Goal: Register for event/course

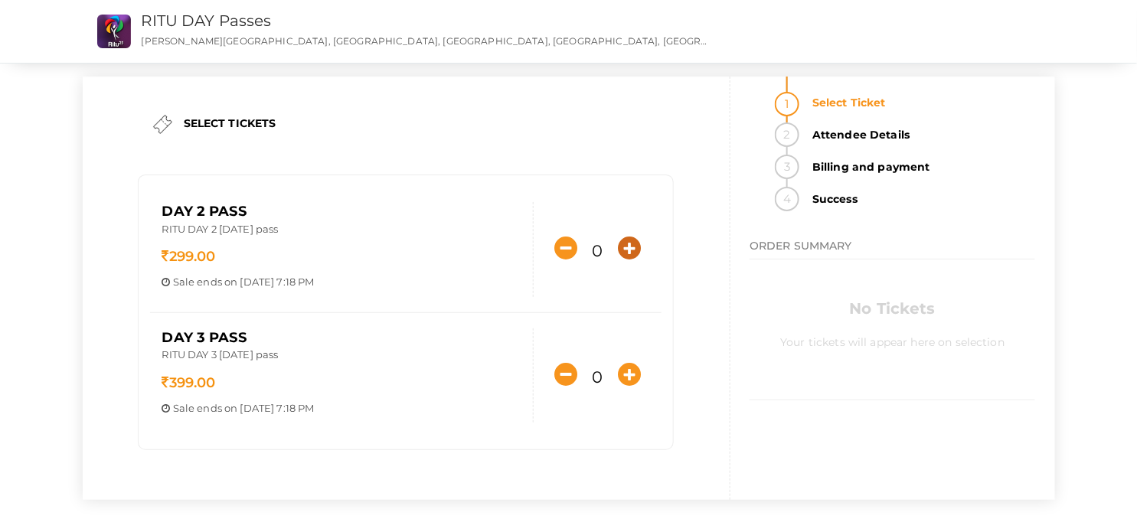
click at [628, 250] on icon "button" at bounding box center [629, 248] width 23 height 23
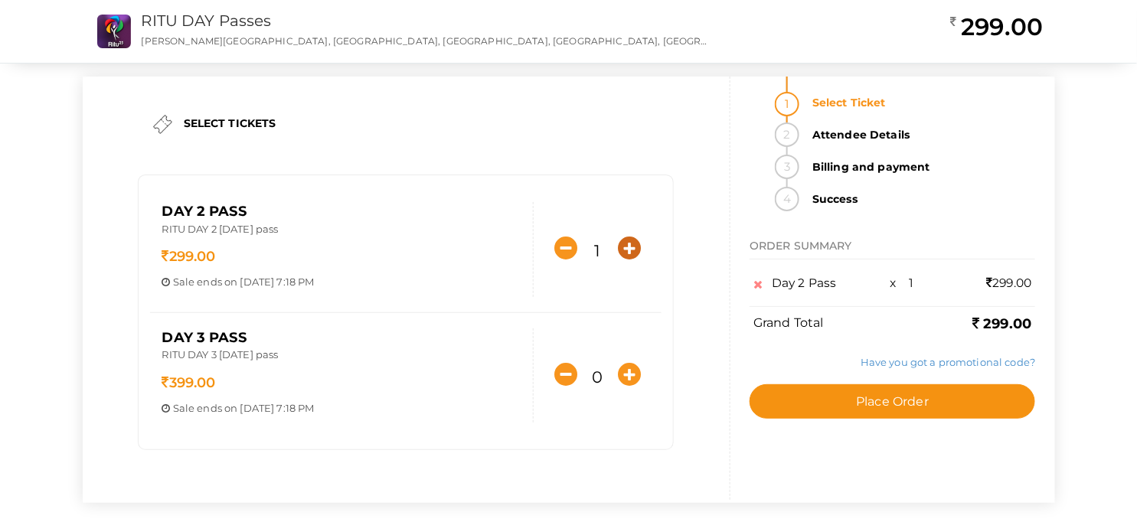
click at [628, 250] on icon "button" at bounding box center [629, 248] width 23 height 23
type input "2"
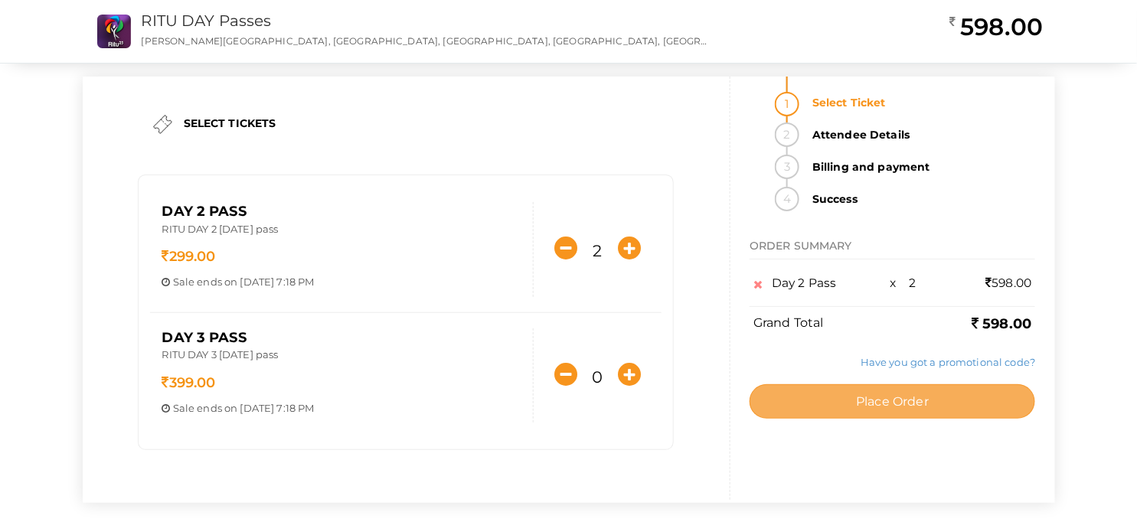
click at [923, 403] on span "Place Order" at bounding box center [892, 401] width 73 height 15
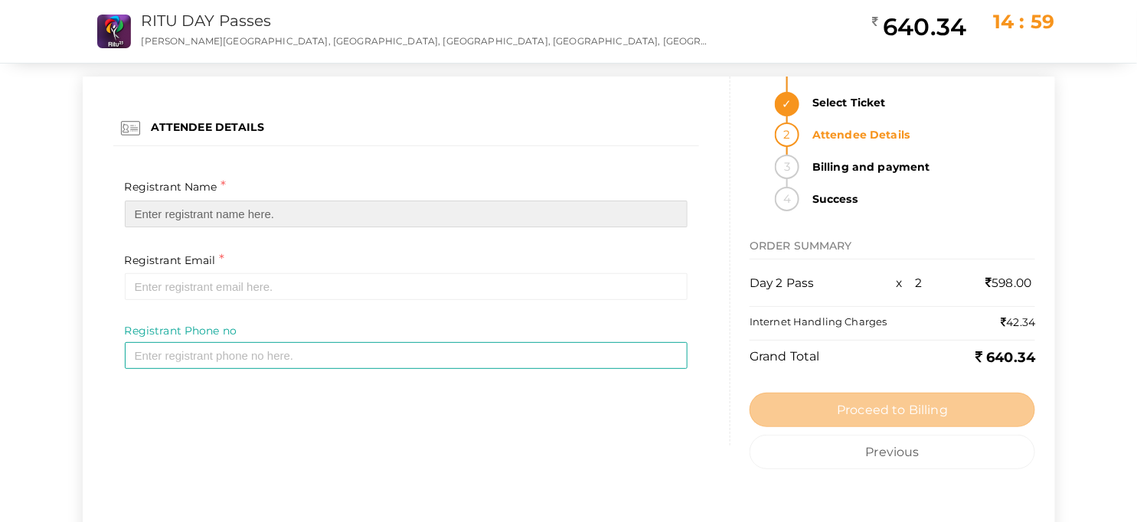
click at [266, 220] on input "text" at bounding box center [406, 214] width 563 height 27
type input "Shervin J"
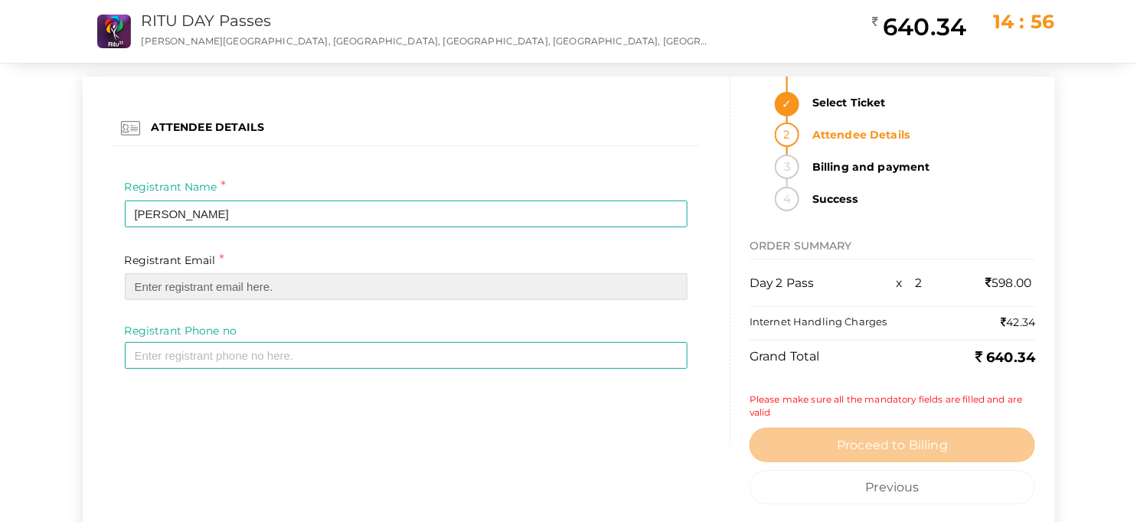
click at [230, 281] on input "email" at bounding box center [406, 286] width 563 height 27
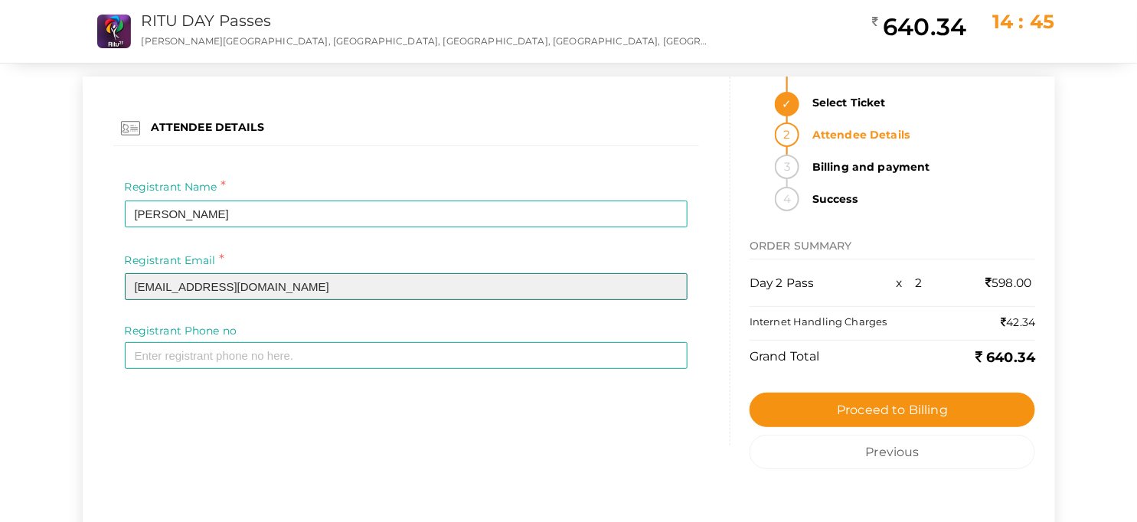
type input "itzmeshervin@gmail.com"
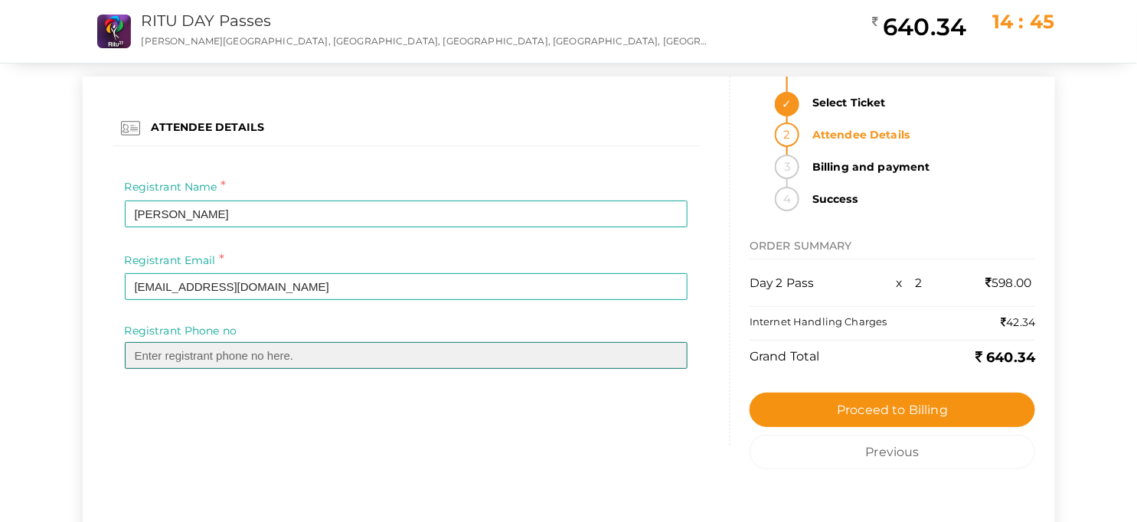
click at [242, 350] on input "text" at bounding box center [406, 355] width 563 height 27
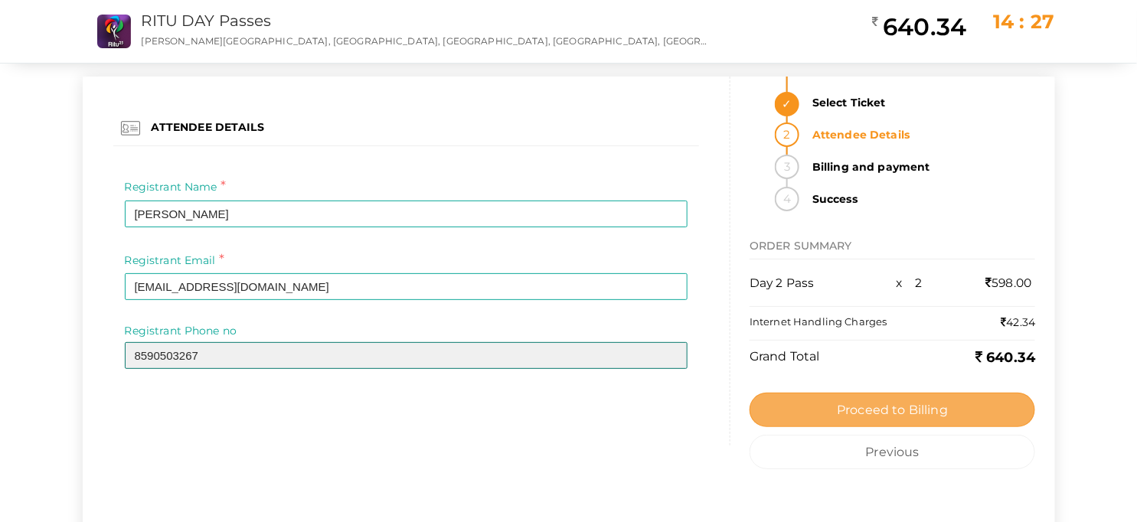
type input "8590503267"
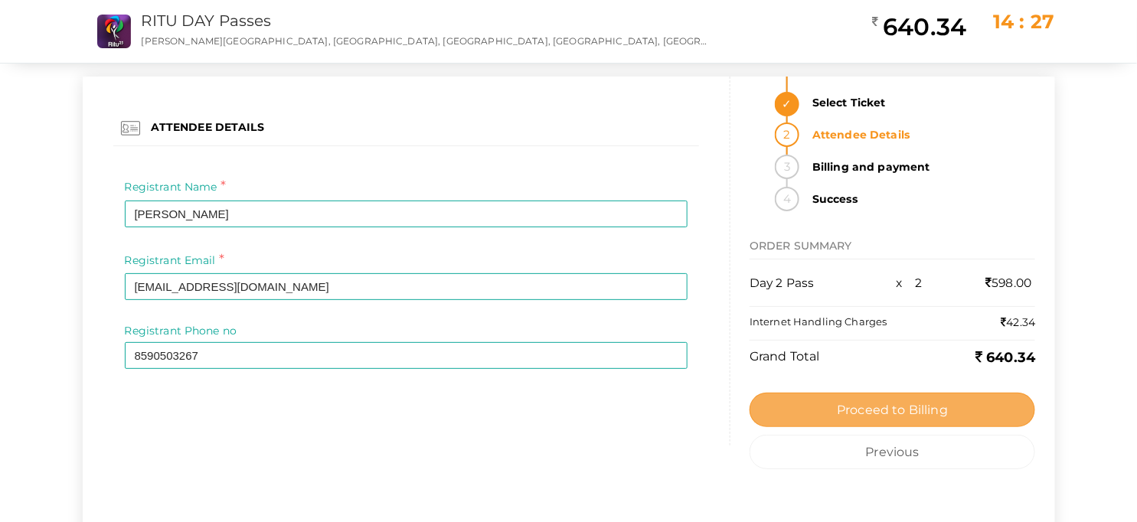
click at [862, 406] on span "Proceed to Billing" at bounding box center [892, 410] width 111 height 15
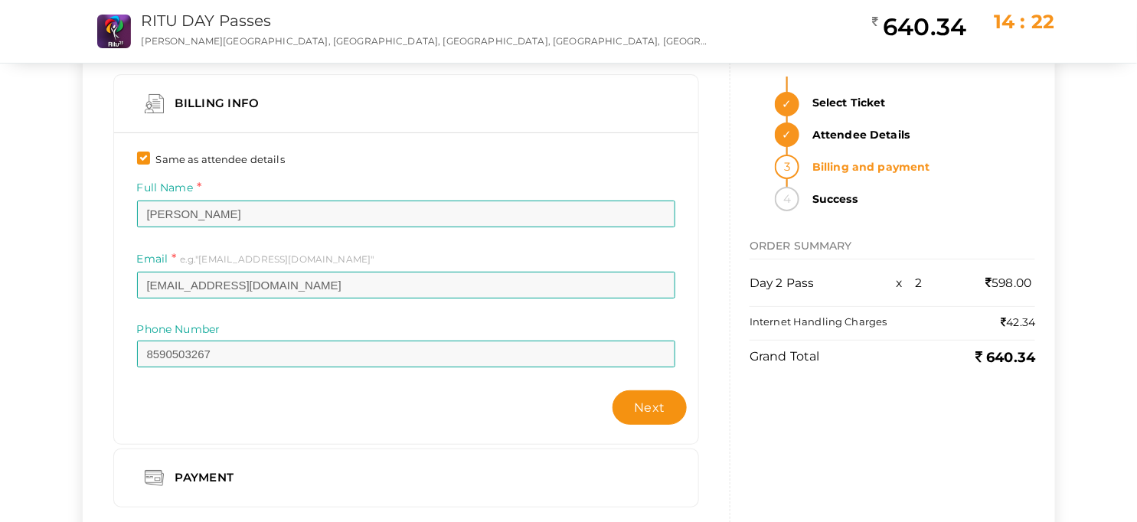
scroll to position [87, 0]
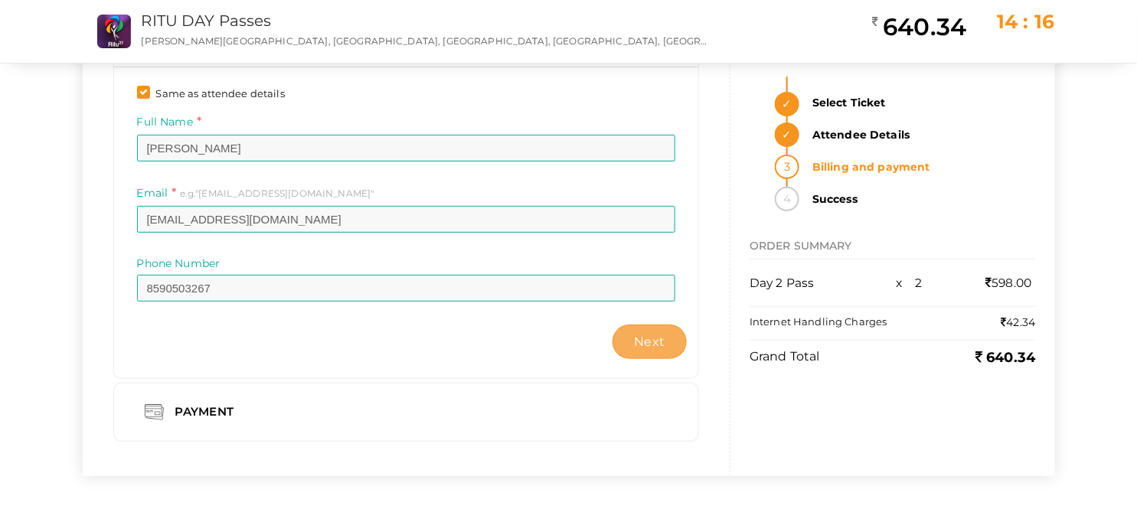
click at [643, 345] on span "Next" at bounding box center [650, 342] width 31 height 15
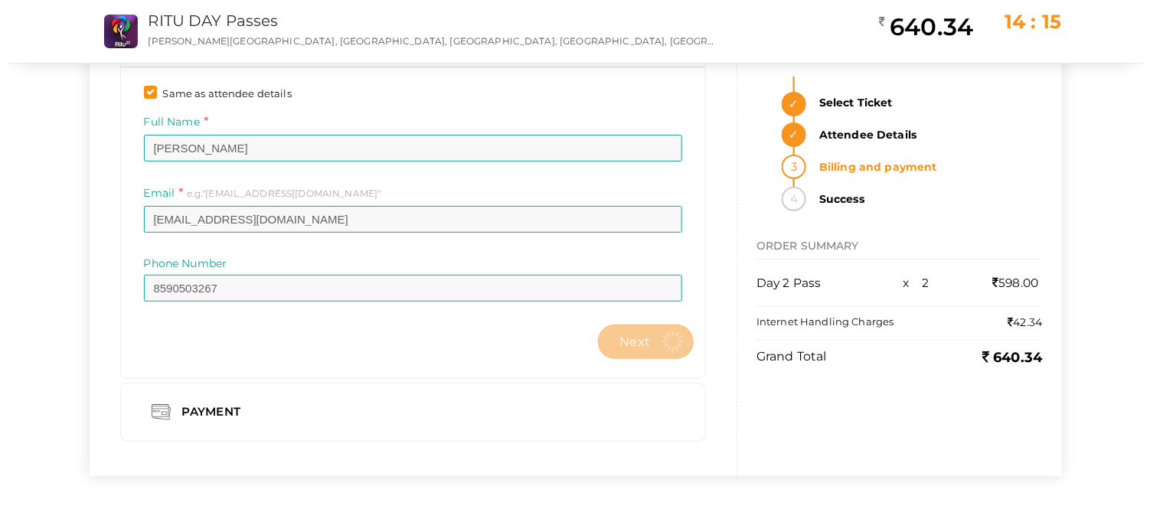
scroll to position [0, 0]
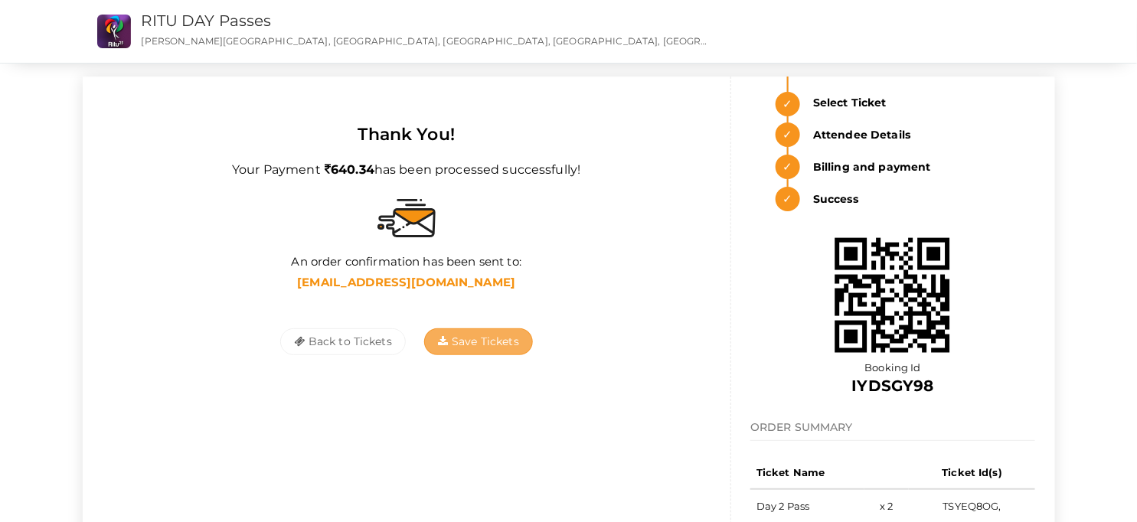
click at [493, 334] on button "Save Tickets" at bounding box center [478, 341] width 109 height 27
click at [922, 29] on div "RITU DAY Passes RAJIV GANDHI INSTITUTE OF TECHNOLOGY, KOTTAYAM, Pampady, Kerala…" at bounding box center [589, 31] width 910 height 63
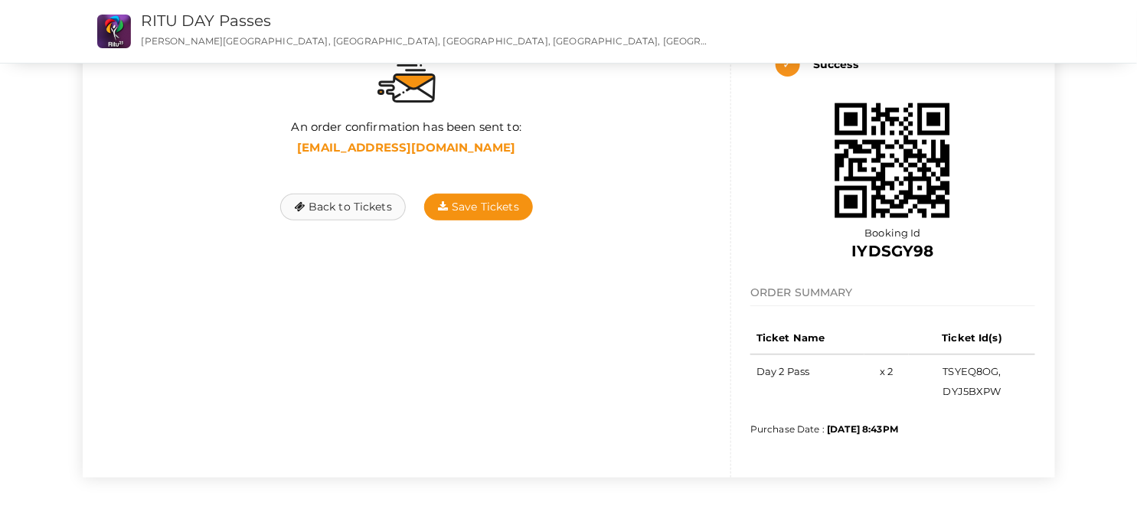
click at [352, 211] on button "Back to Tickets" at bounding box center [343, 207] width 126 height 27
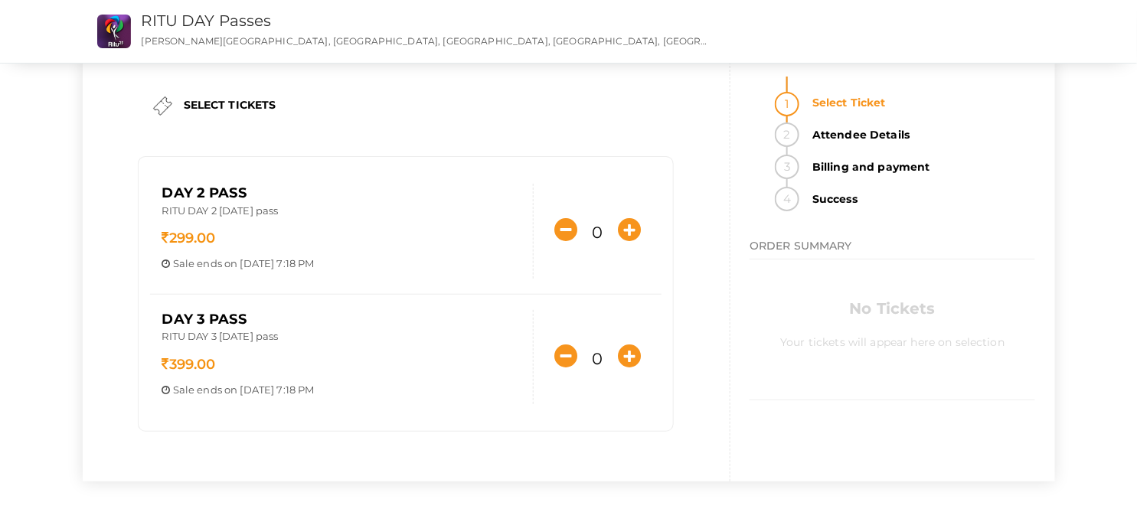
scroll to position [23, 0]
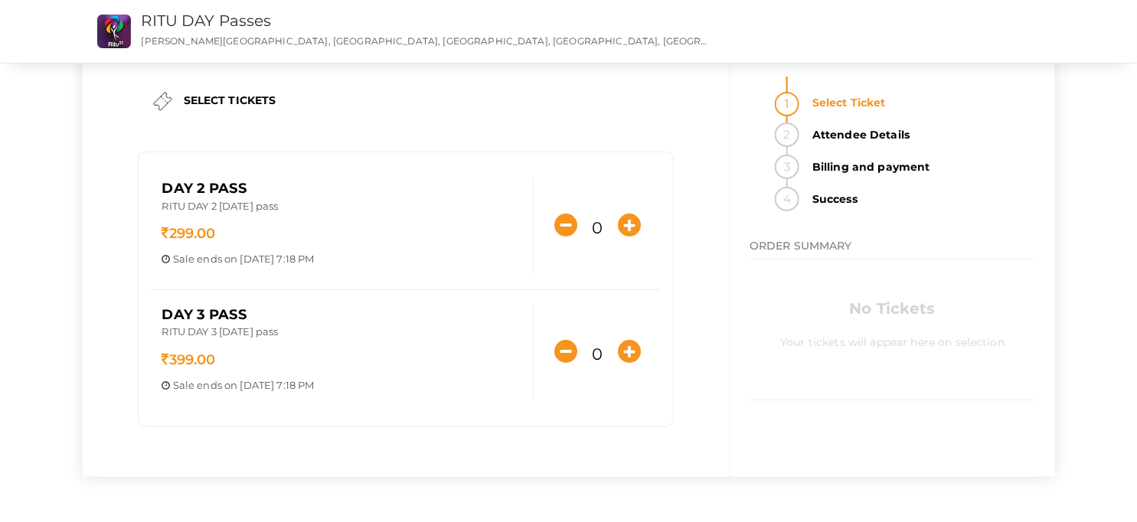
click at [284, 256] on p "Sale ends on Oct 17, 2025 7:18 PM" at bounding box center [342, 259] width 360 height 15
click at [211, 98] on label "SELECT TICKETS" at bounding box center [230, 100] width 93 height 15
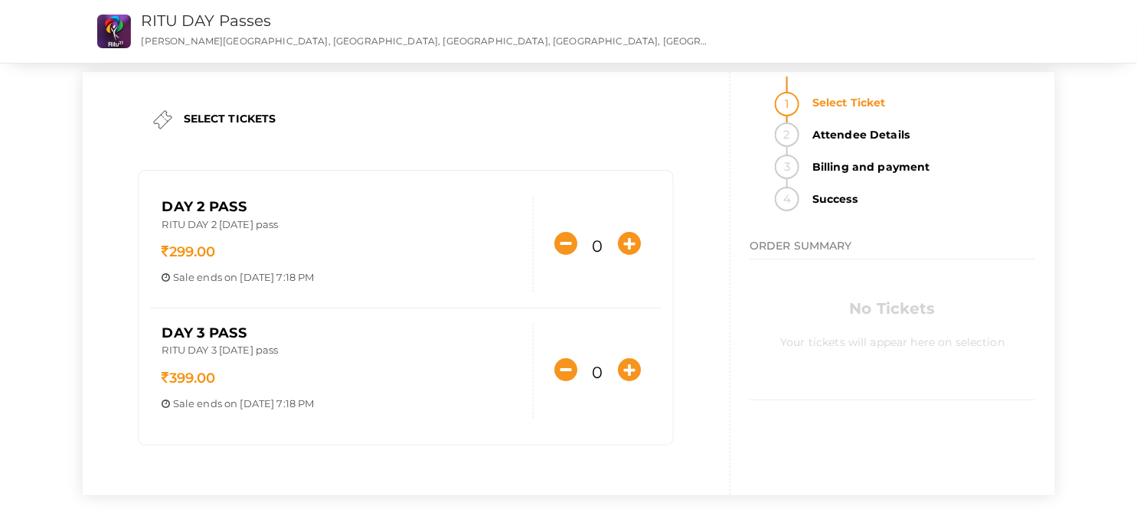
scroll to position [0, 0]
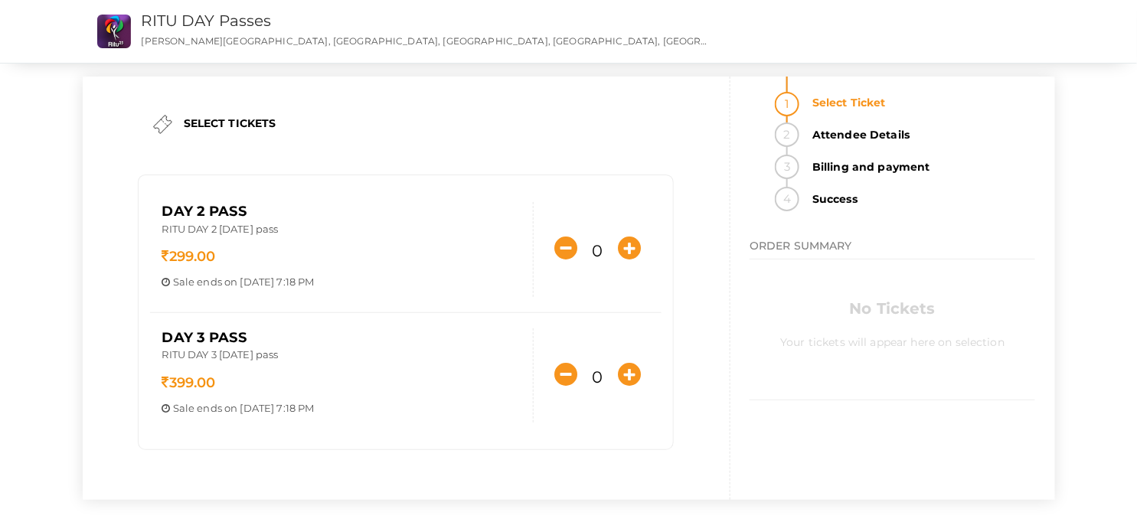
click at [84, 27] on div "RITU DAY Passes RAJIV GANDHI INSTITUTE OF TECHNOLOGY, KOTTAYAM, Pampady, Kerala…" at bounding box center [448, 31] width 730 height 63
click at [145, 13] on link "RITU DAY Passes" at bounding box center [207, 20] width 130 height 18
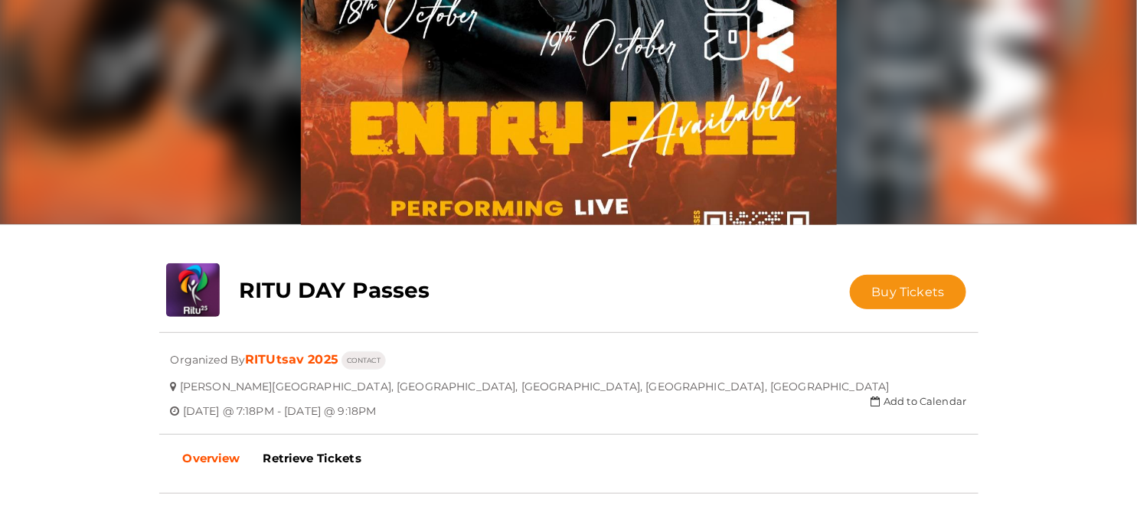
scroll to position [247, 0]
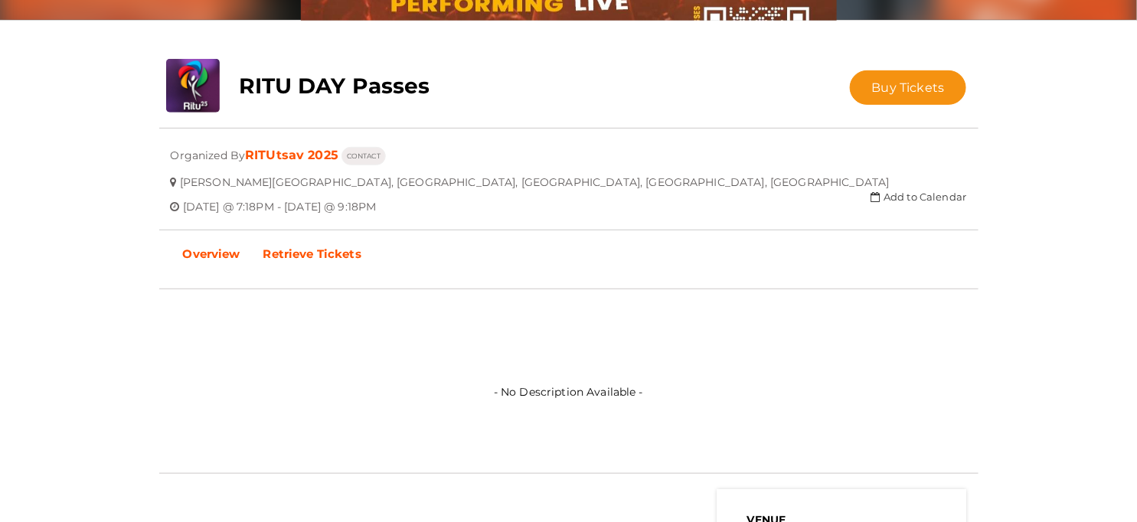
click at [309, 246] on link "Retrieve Tickets" at bounding box center [312, 254] width 121 height 38
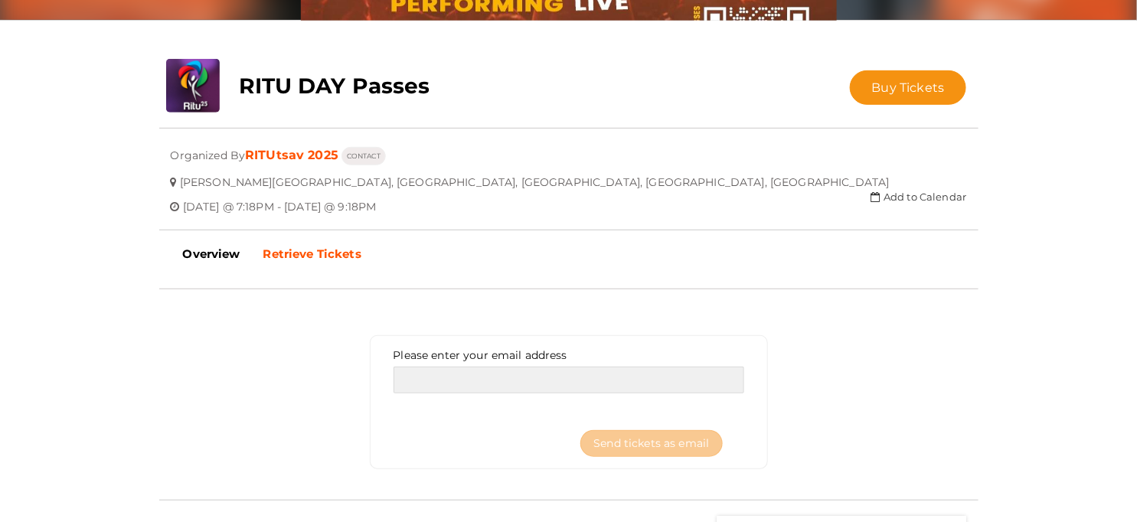
click at [514, 368] on input "email" at bounding box center [569, 380] width 351 height 27
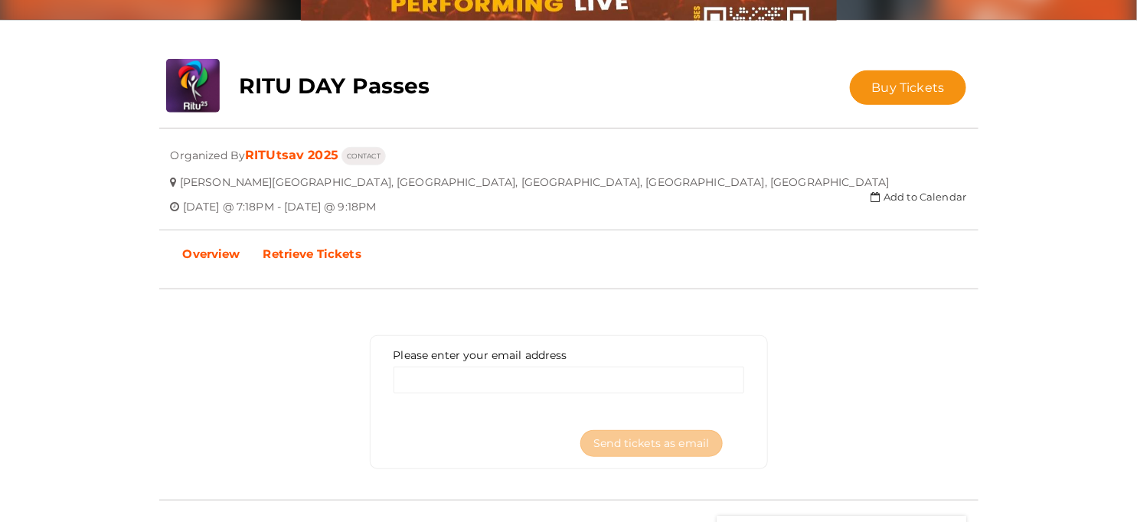
click at [200, 259] on b "Overview" at bounding box center [211, 254] width 57 height 15
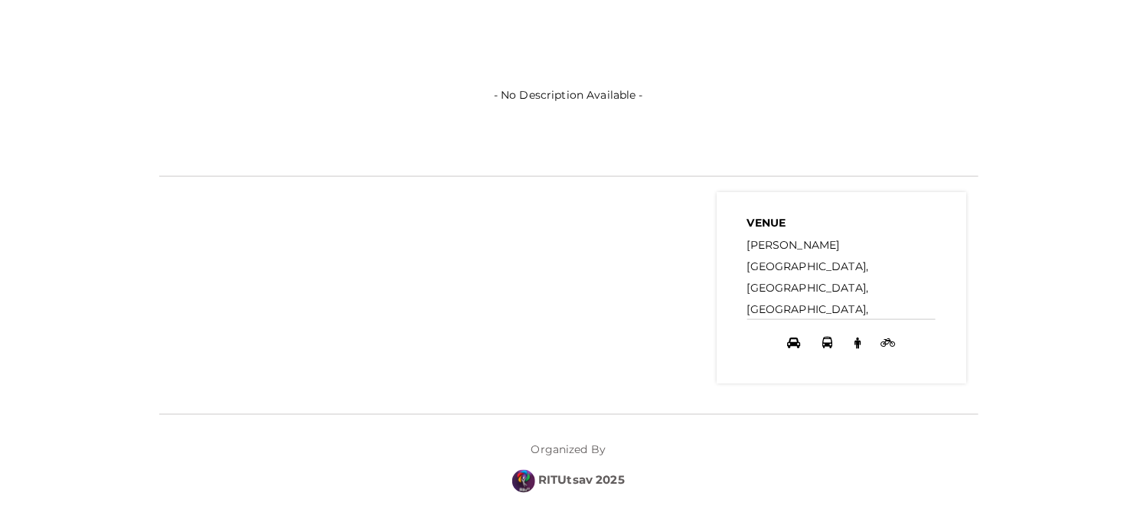
scroll to position [554, 0]
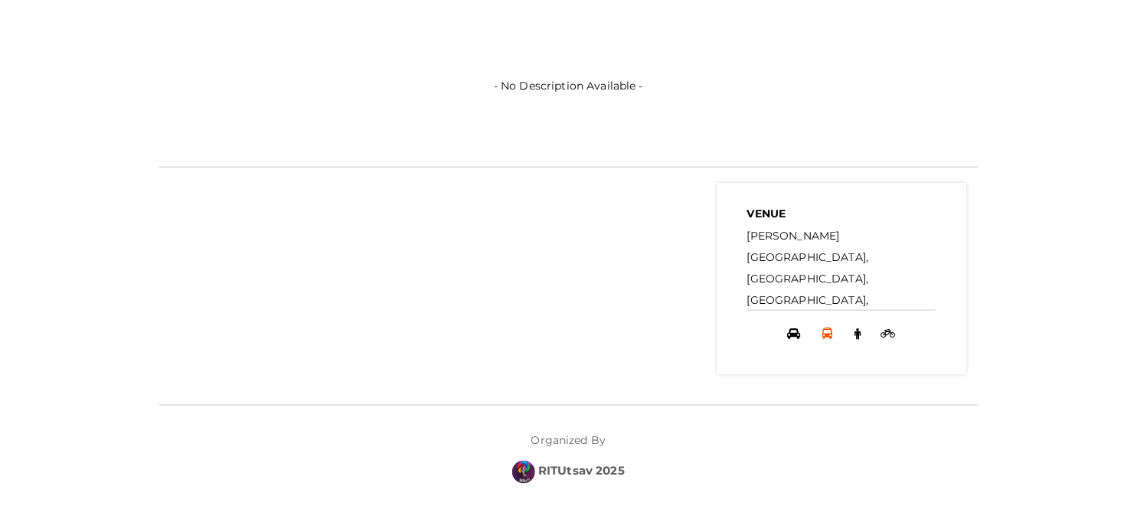
click at [823, 332] on icon at bounding box center [828, 333] width 10 height 11
